Goal: Information Seeking & Learning: Learn about a topic

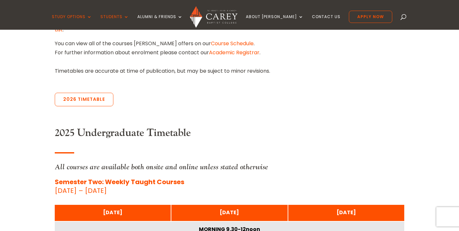
scroll to position [245, 0]
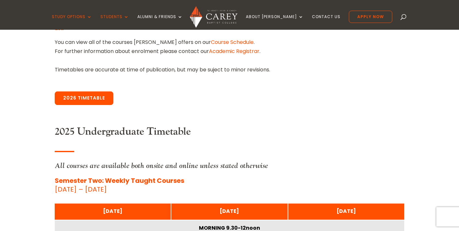
click at [90, 99] on link "2026 Timetable" at bounding box center [84, 99] width 59 height 14
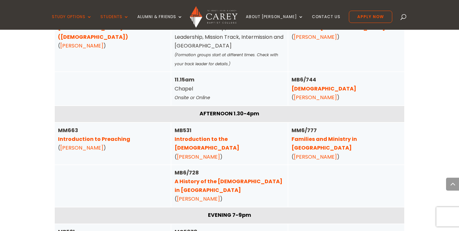
scroll to position [2248, 0]
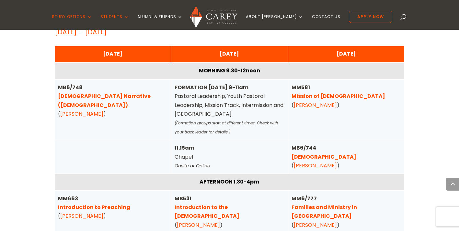
scroll to position [2173, 0]
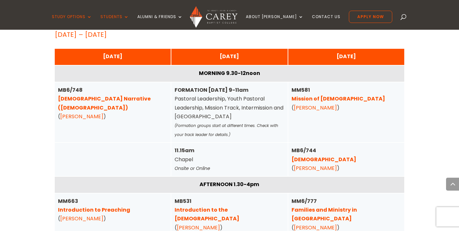
click at [307, 165] on link "[PERSON_NAME]" at bounding box center [315, 168] width 43 height 7
click at [82, 113] on link "[PERSON_NAME]" at bounding box center [81, 116] width 43 height 7
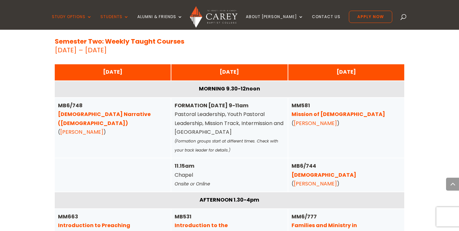
scroll to position [2158, 0]
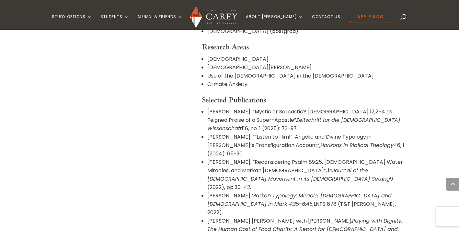
scroll to position [412, 0]
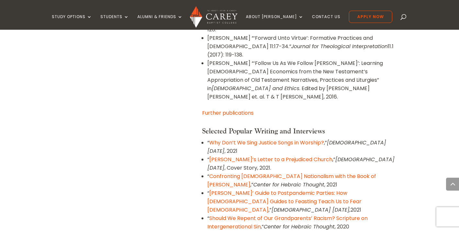
scroll to position [840, 0]
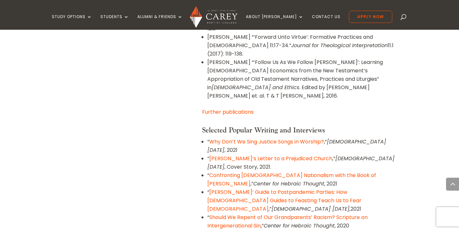
click at [243, 214] on link "Should We Repent of Our Grandparents’ Racism? Scripture on Intergenerational Sin" at bounding box center [287, 222] width 160 height 16
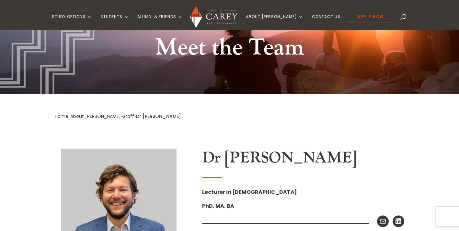
scroll to position [0, 0]
